Goal: Task Accomplishment & Management: Complete application form

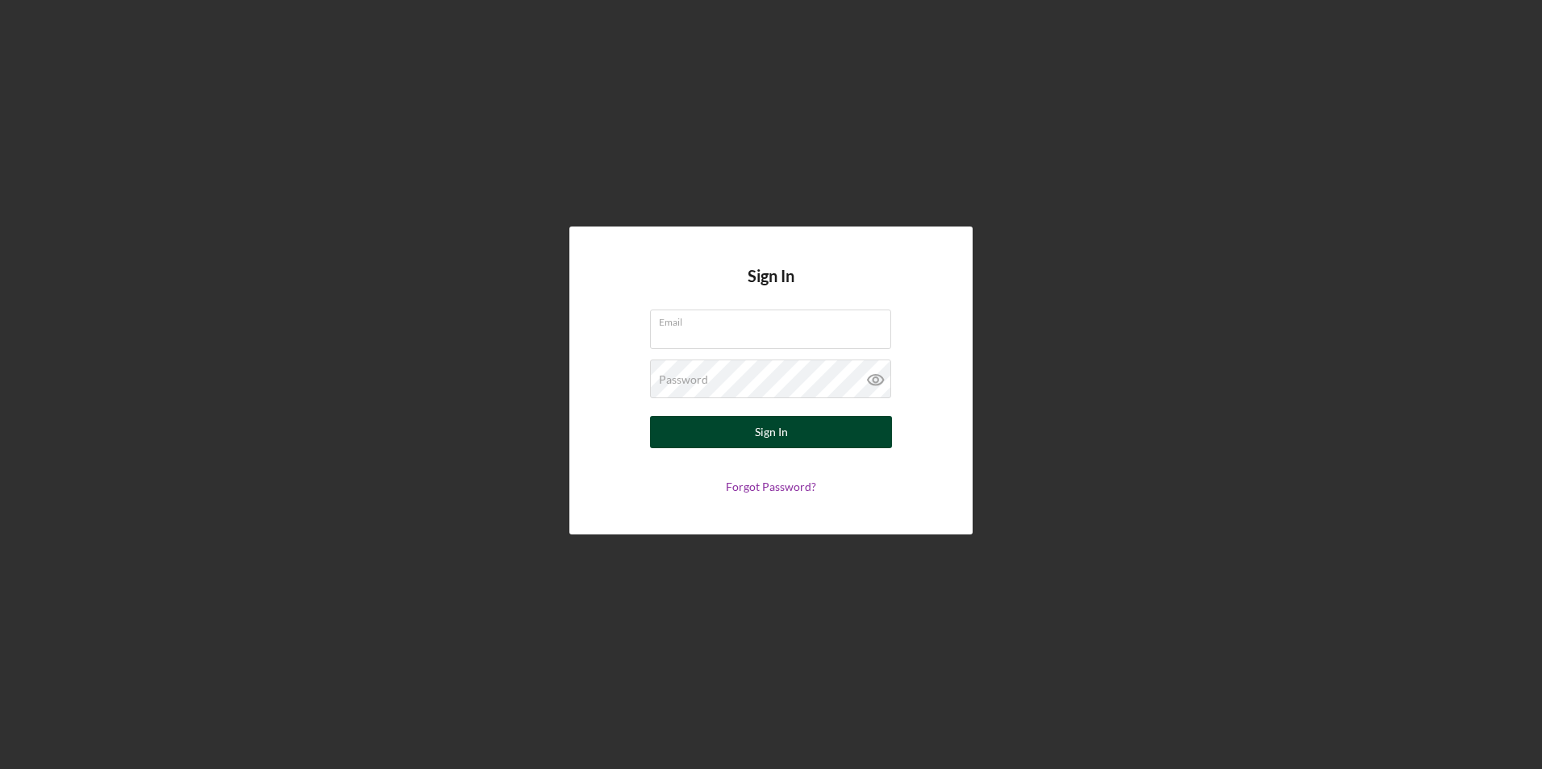
type input "[EMAIL_ADDRESS][DOMAIN_NAME]"
click at [846, 441] on button "Sign In" at bounding box center [771, 432] width 242 height 32
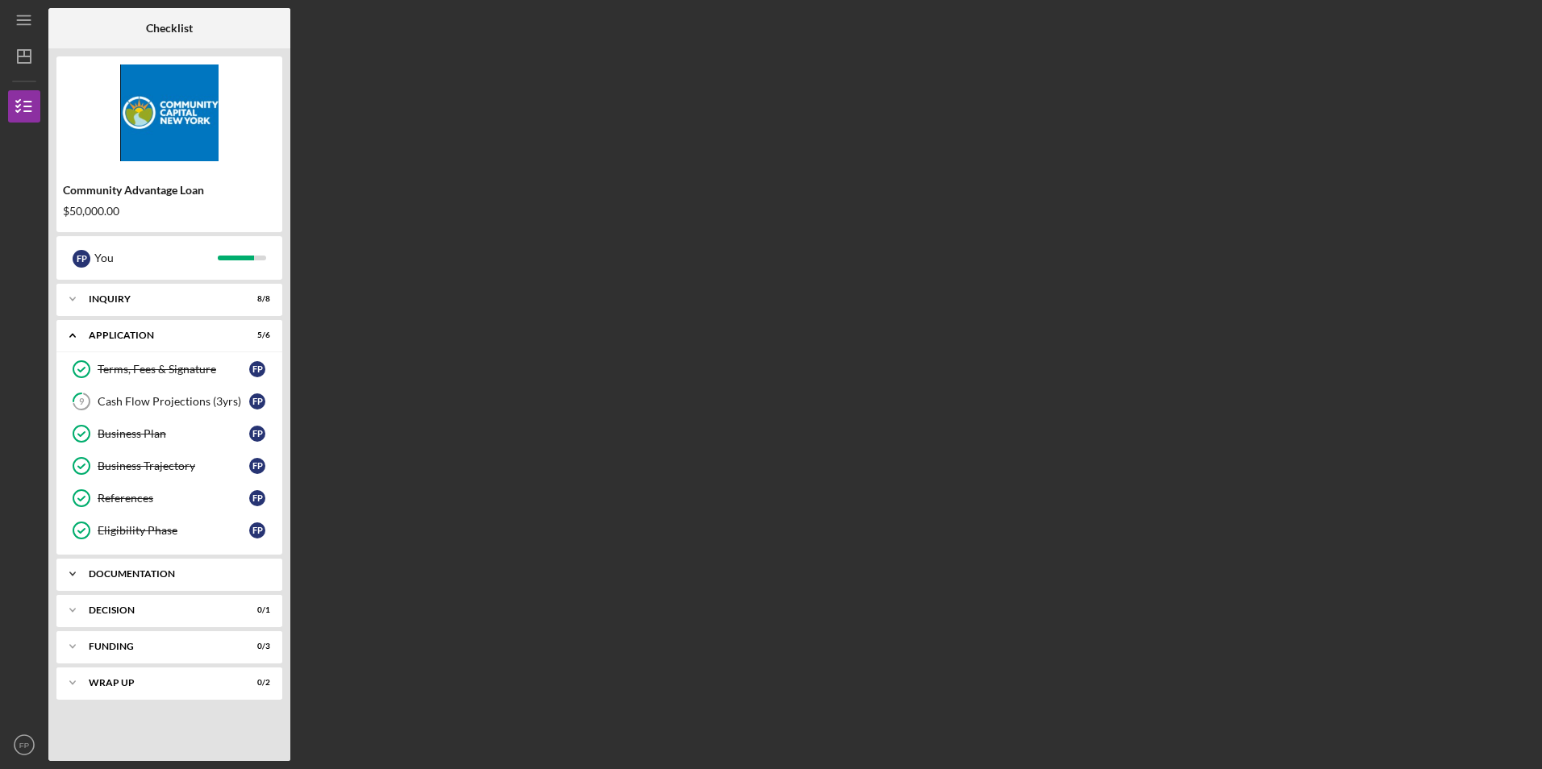
click at [198, 576] on div "Documentation" at bounding box center [175, 574] width 173 height 10
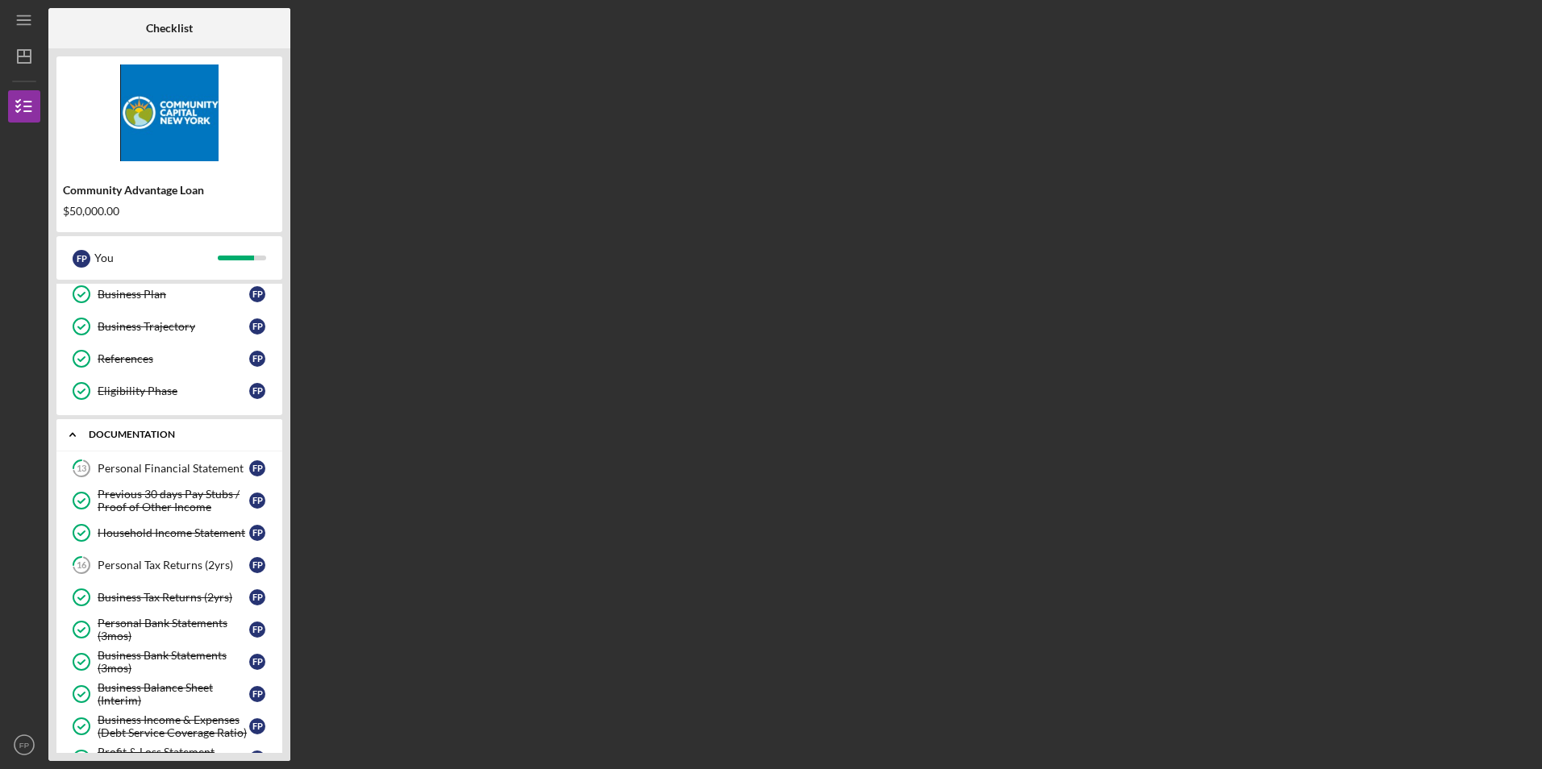
scroll to position [161, 0]
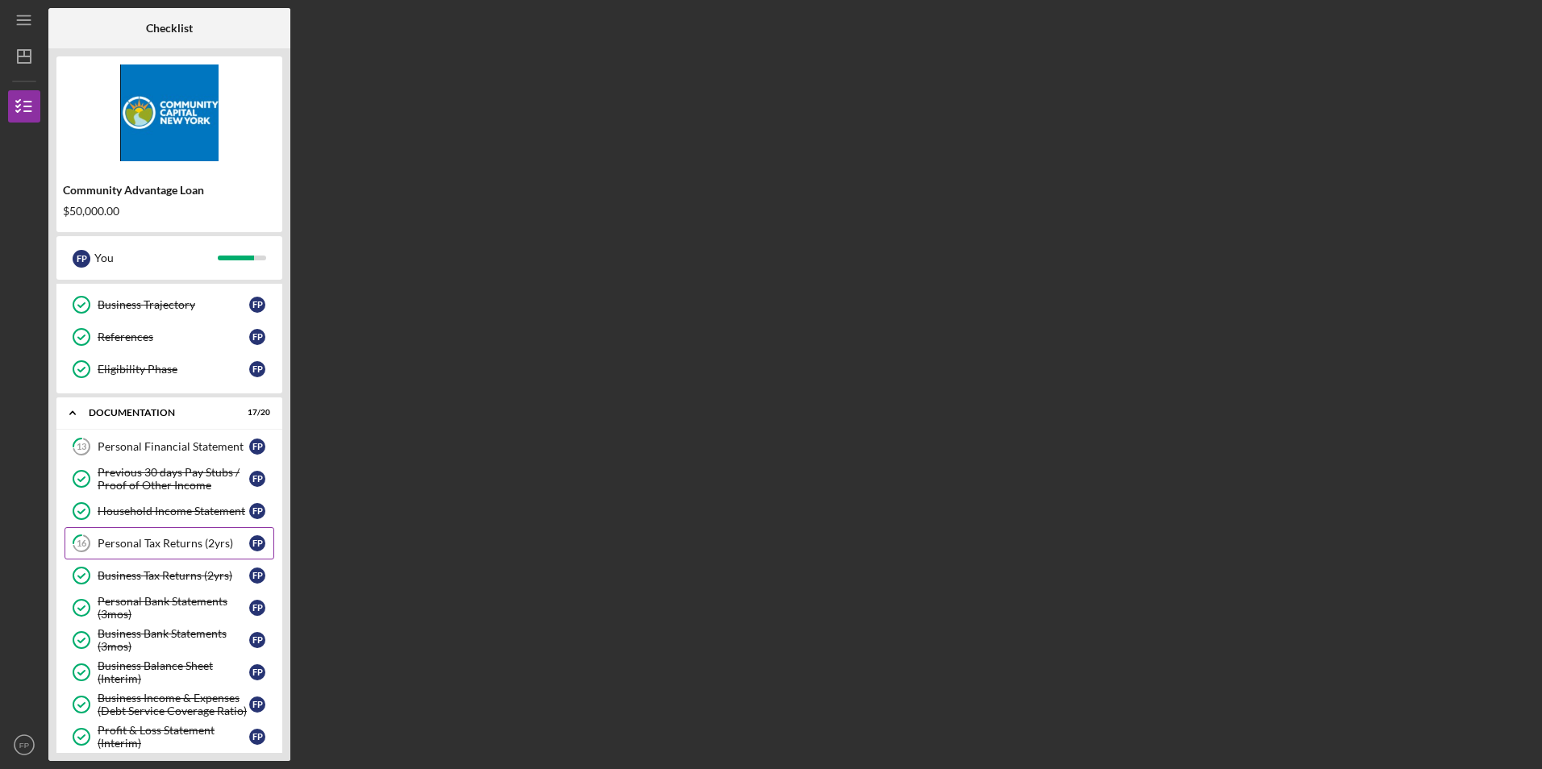
click at [197, 549] on div "Personal Tax Returns (2yrs)" at bounding box center [174, 543] width 152 height 13
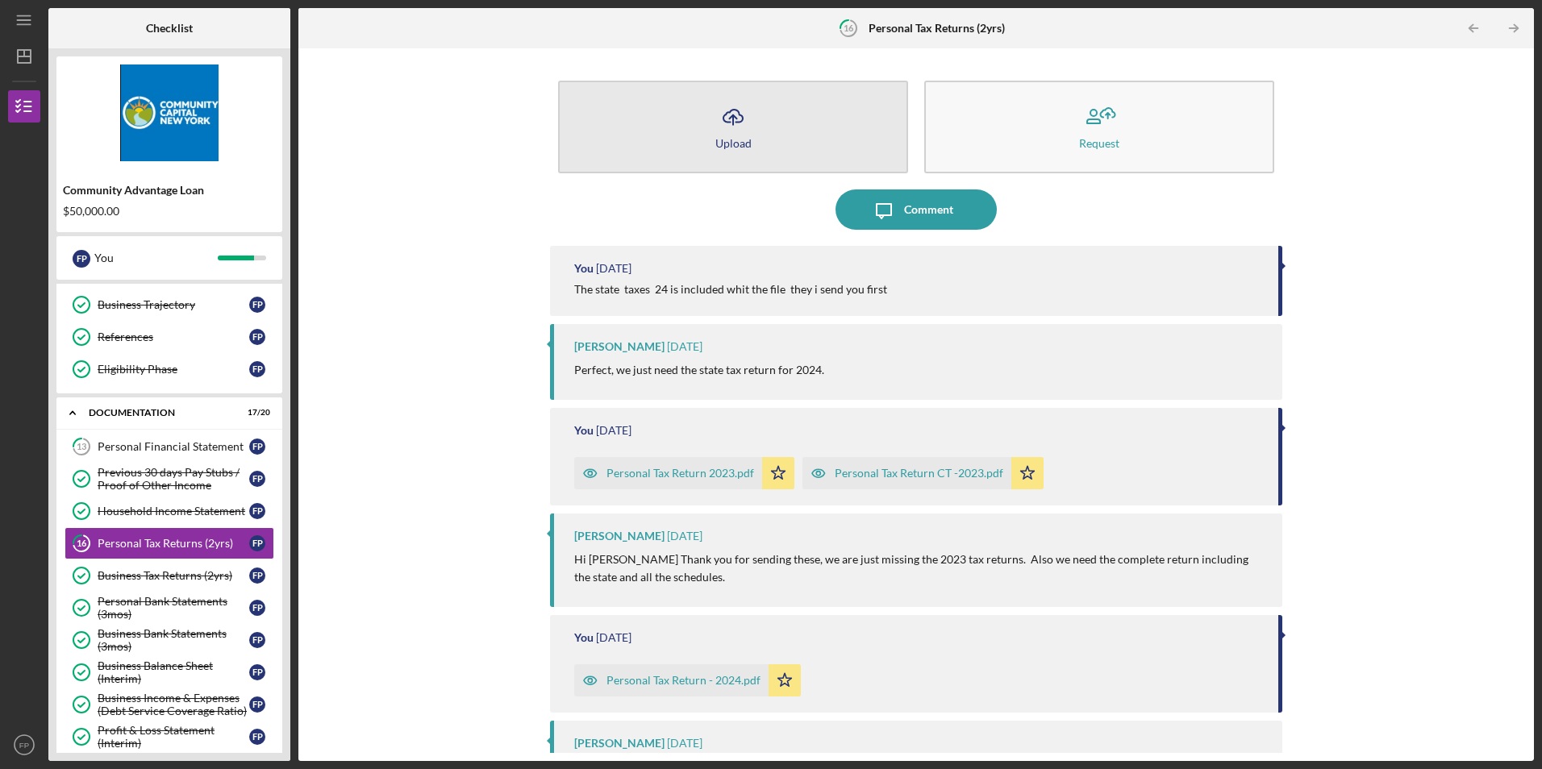
click at [759, 142] on button "Icon/Upload Upload" at bounding box center [733, 127] width 350 height 93
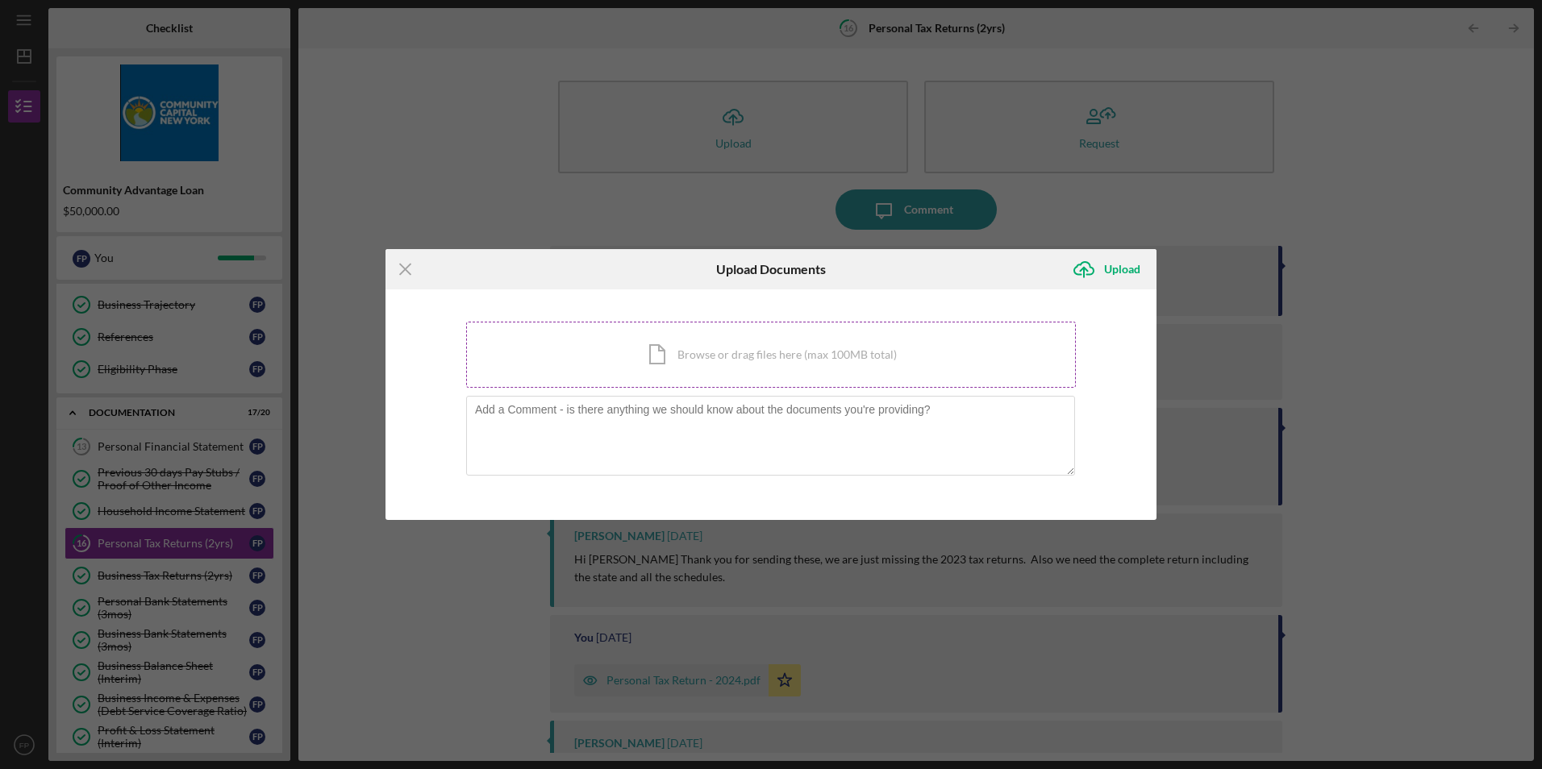
click at [709, 347] on div "Icon/Document Browse or drag files here (max 100MB total) Tap to choose files o…" at bounding box center [771, 355] width 610 height 66
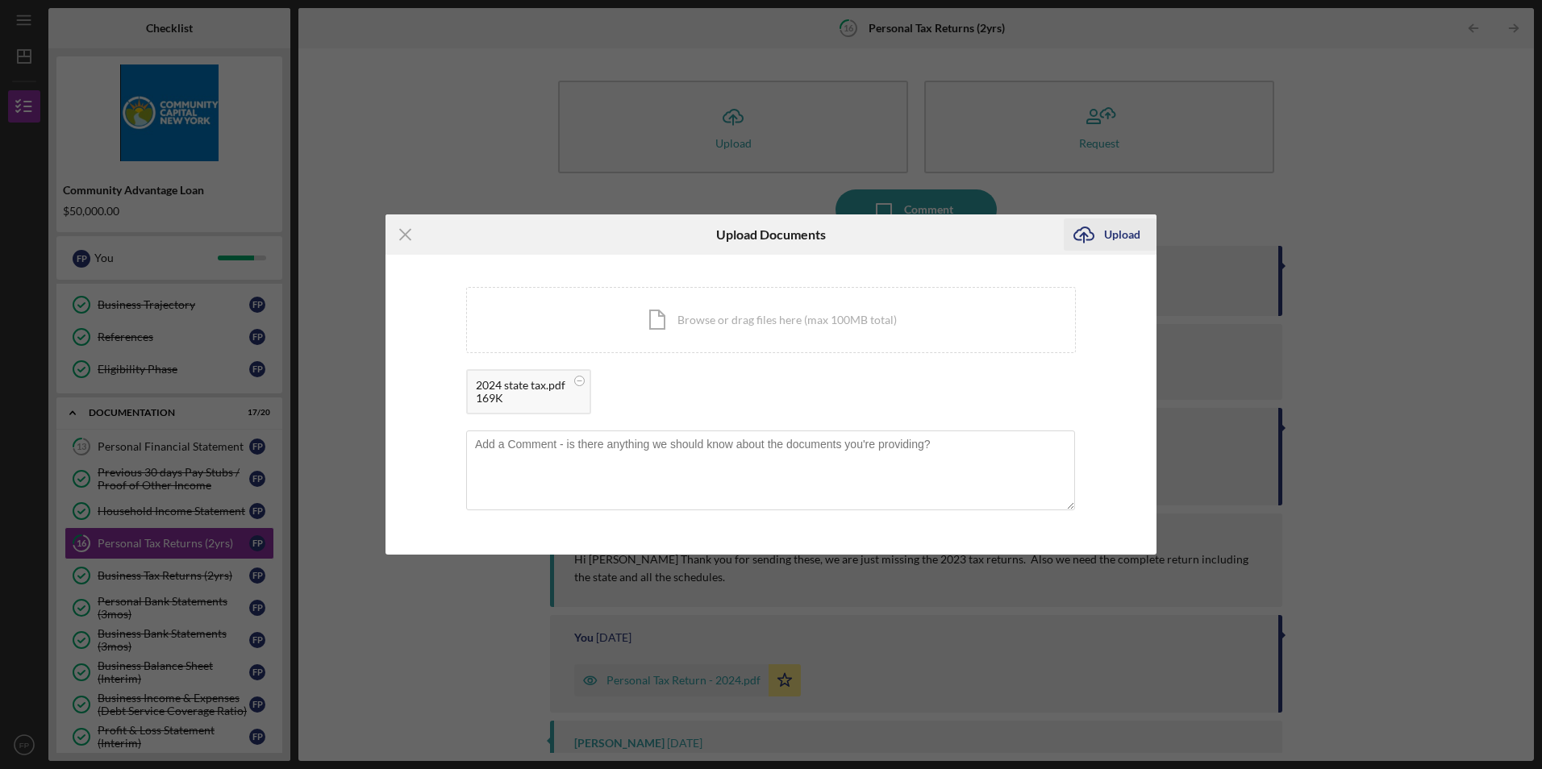
click at [1114, 229] on div "Upload" at bounding box center [1122, 235] width 36 height 32
